Goal: Task Accomplishment & Management: Use online tool/utility

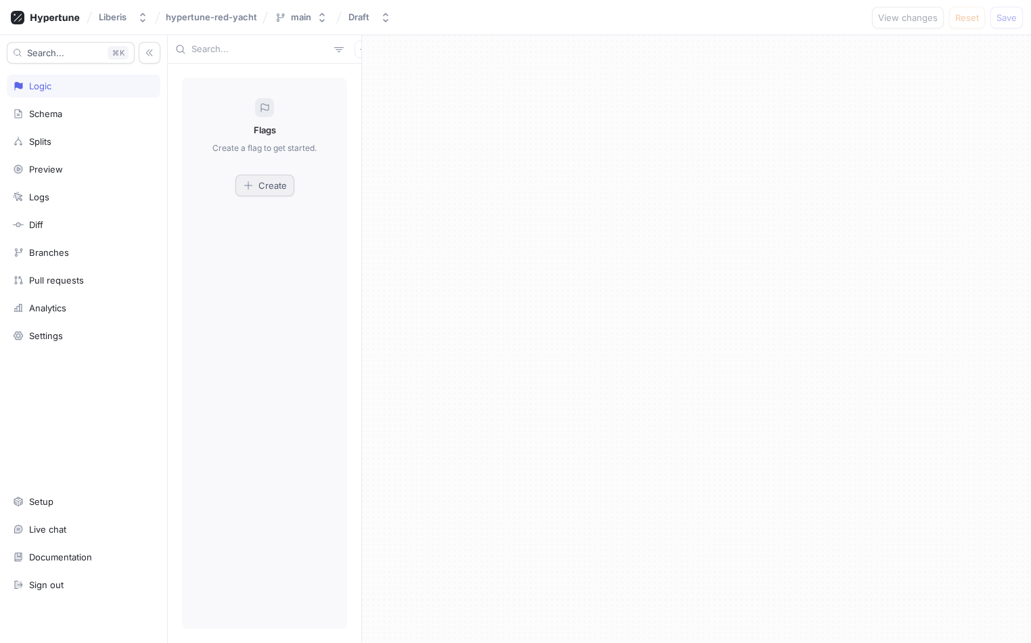
click at [247, 195] on button "Create" at bounding box center [264, 186] width 59 height 22
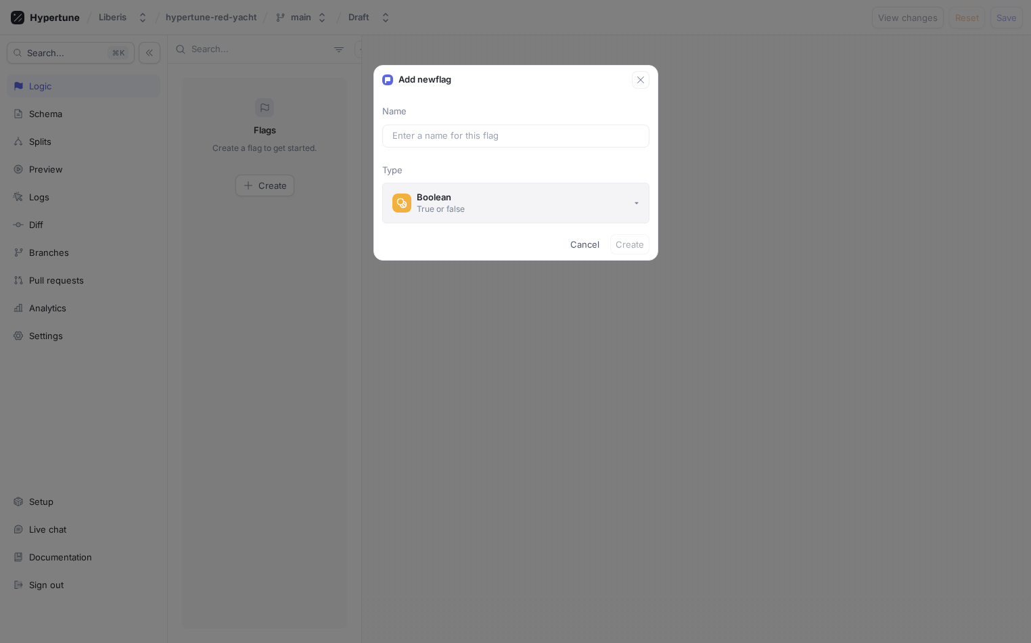
click at [509, 196] on button "Boolean True or false" at bounding box center [515, 203] width 267 height 41
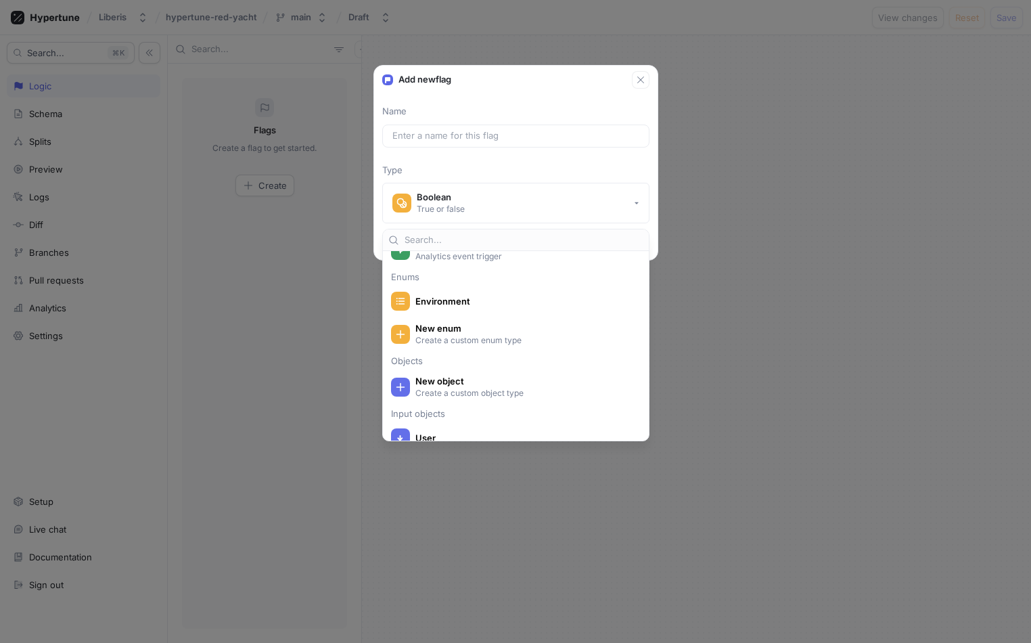
scroll to position [265, 0]
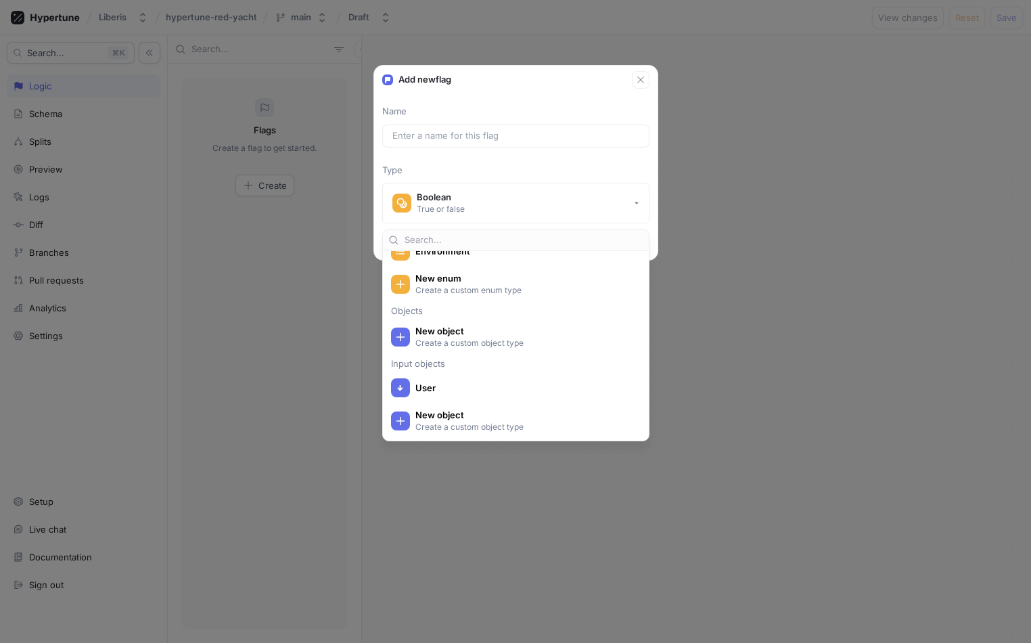
click at [507, 169] on p "Type" at bounding box center [515, 171] width 267 height 14
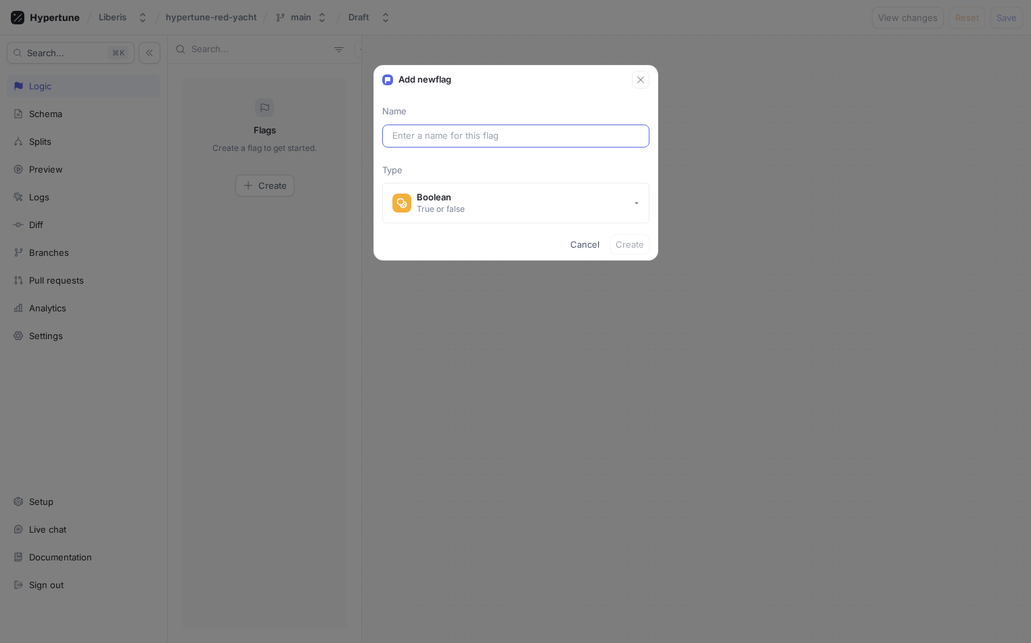
click at [511, 144] on div at bounding box center [515, 135] width 267 height 23
click at [566, 135] on input "text" at bounding box center [515, 136] width 247 height 14
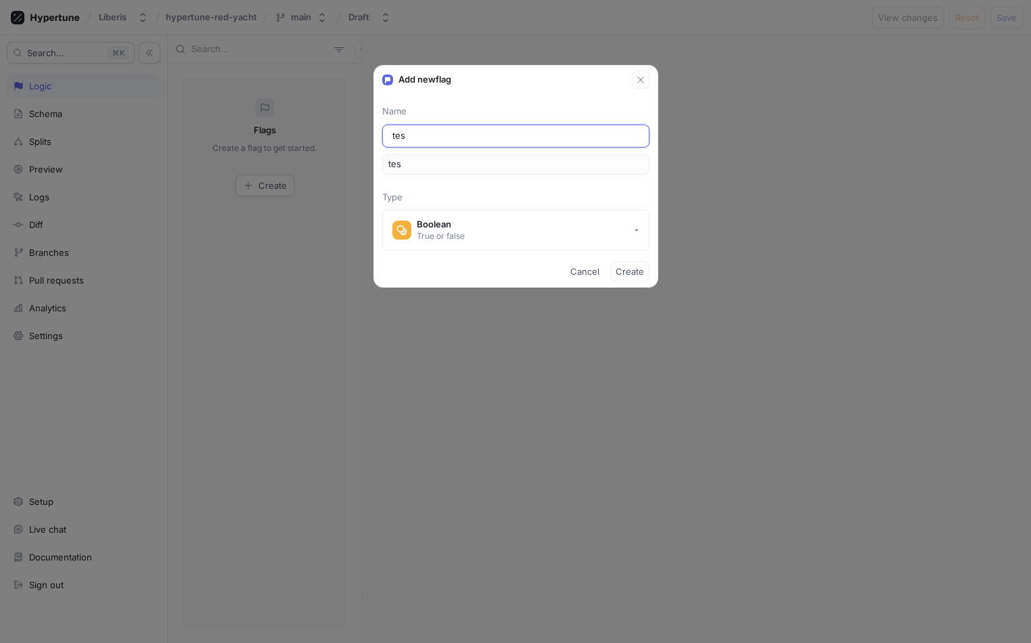
type input "test"
click at [620, 267] on span "Create" at bounding box center [630, 271] width 28 height 8
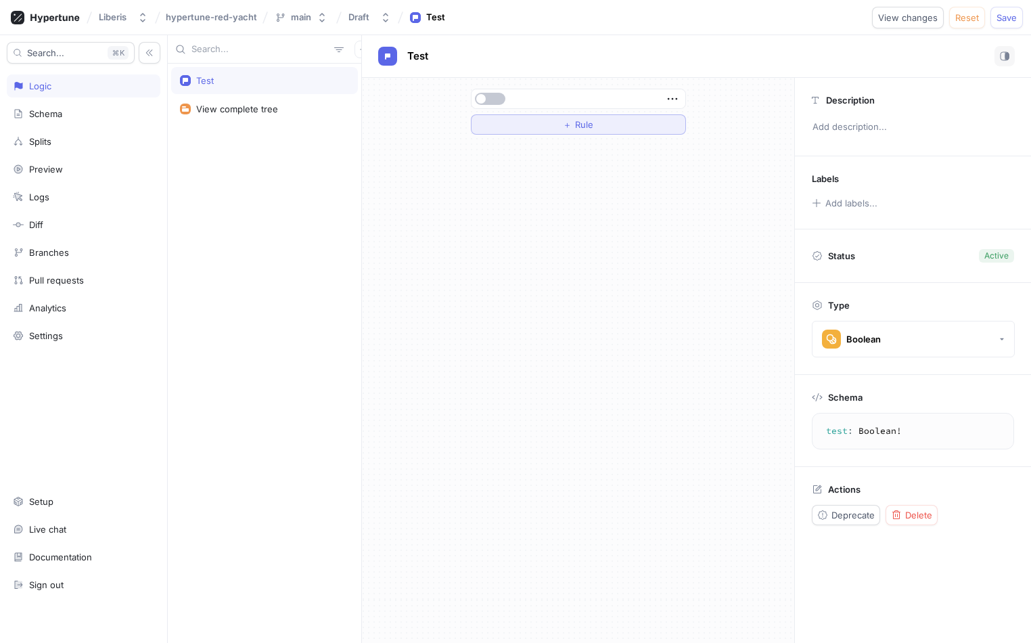
click at [573, 120] on div "＋ Rule" at bounding box center [578, 124] width 30 height 8
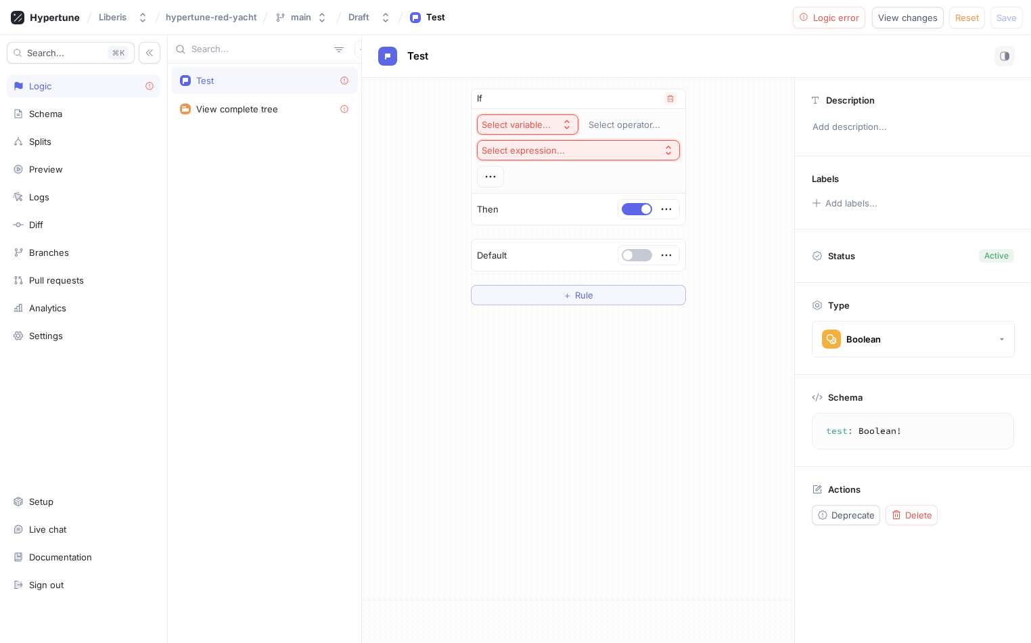
click at [553, 120] on div "Select variable..." at bounding box center [519, 125] width 74 height 12
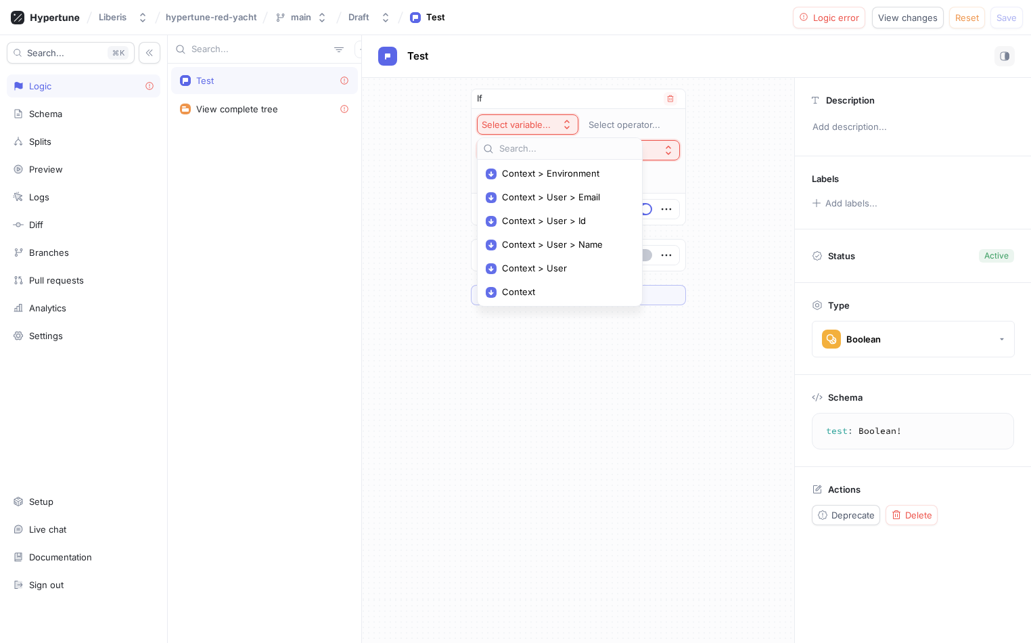
click at [571, 118] on button "Select variable..." at bounding box center [527, 124] width 101 height 20
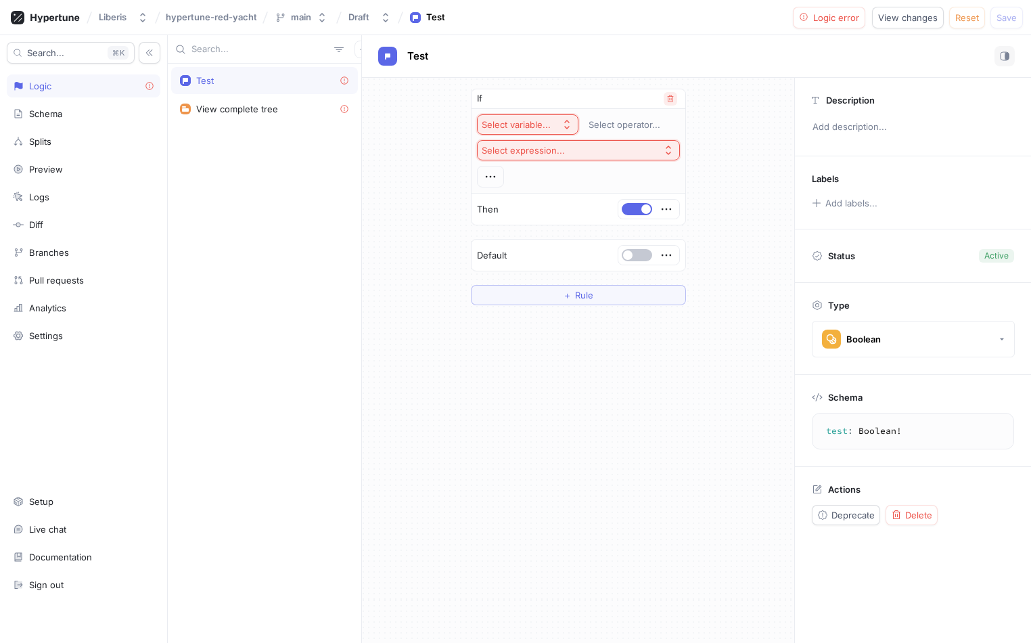
click at [670, 95] on icon "button" at bounding box center [670, 99] width 8 height 8
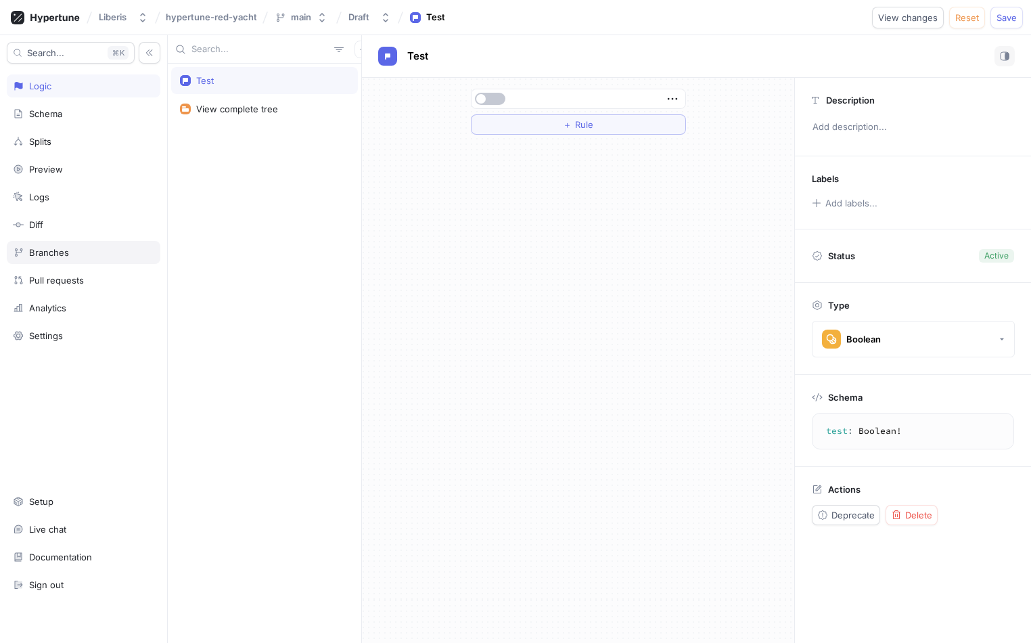
click at [96, 254] on div "Branches" at bounding box center [83, 252] width 141 height 11
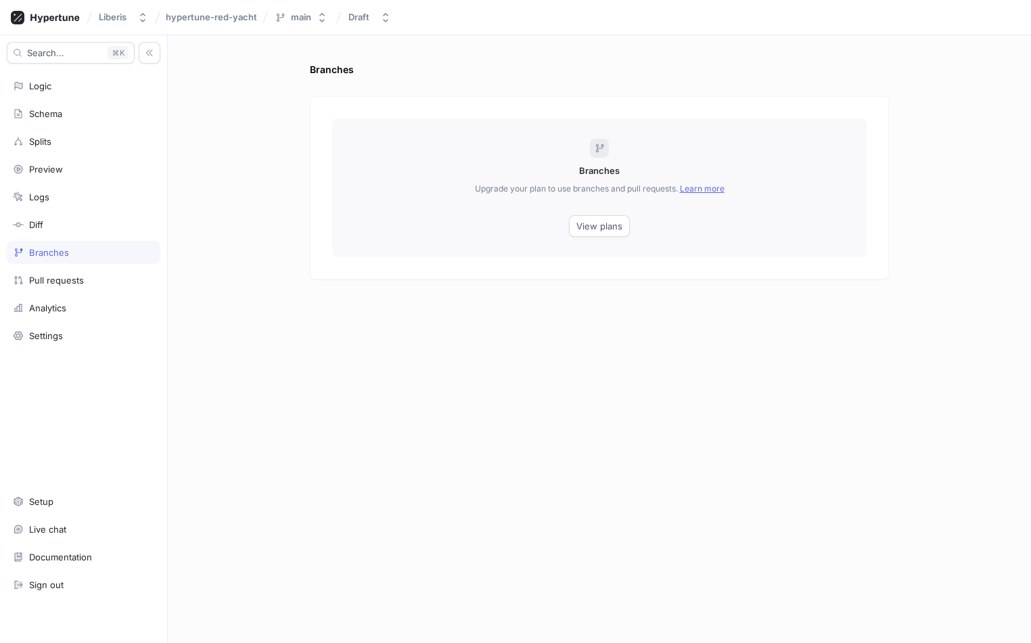
click at [698, 189] on link "Learn more" at bounding box center [702, 188] width 45 height 10
click at [57, 212] on div "Search... K Logic Schema Splits Preview Logs Diff Branches Pull requests Analyt…" at bounding box center [84, 338] width 168 height 607
click at [74, 198] on div "Logs" at bounding box center [83, 196] width 141 height 11
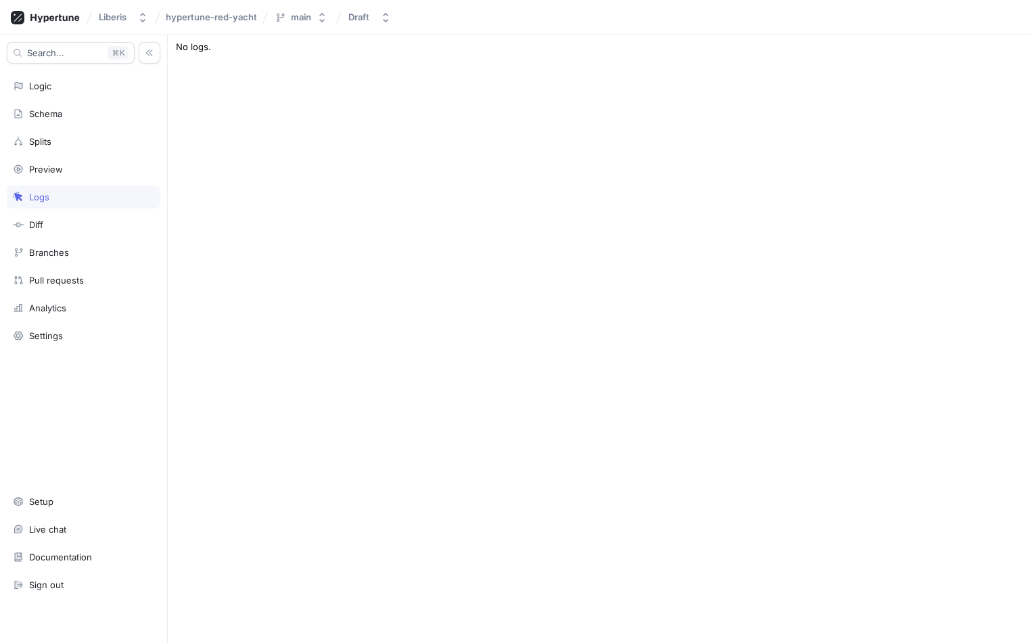
click at [85, 181] on div "Search... K Logic Schema Splits Preview Logs Diff Branches Pull requests Analyt…" at bounding box center [84, 338] width 168 height 607
click at [86, 176] on div "Preview" at bounding box center [84, 169] width 154 height 23
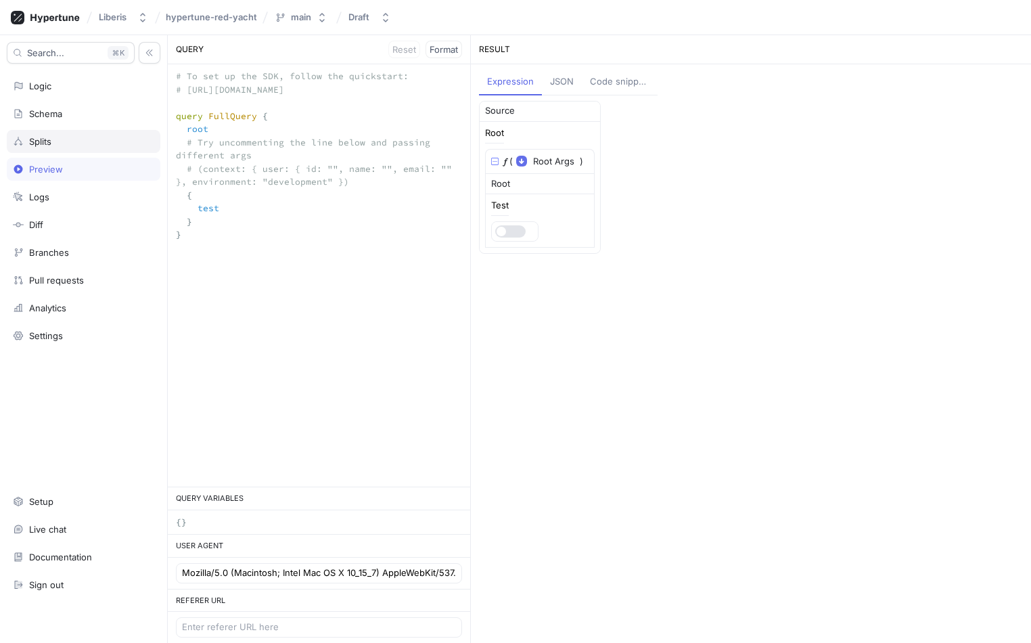
click at [94, 145] on div "Splits" at bounding box center [83, 141] width 141 height 11
